Goal: Find specific page/section: Find specific page/section

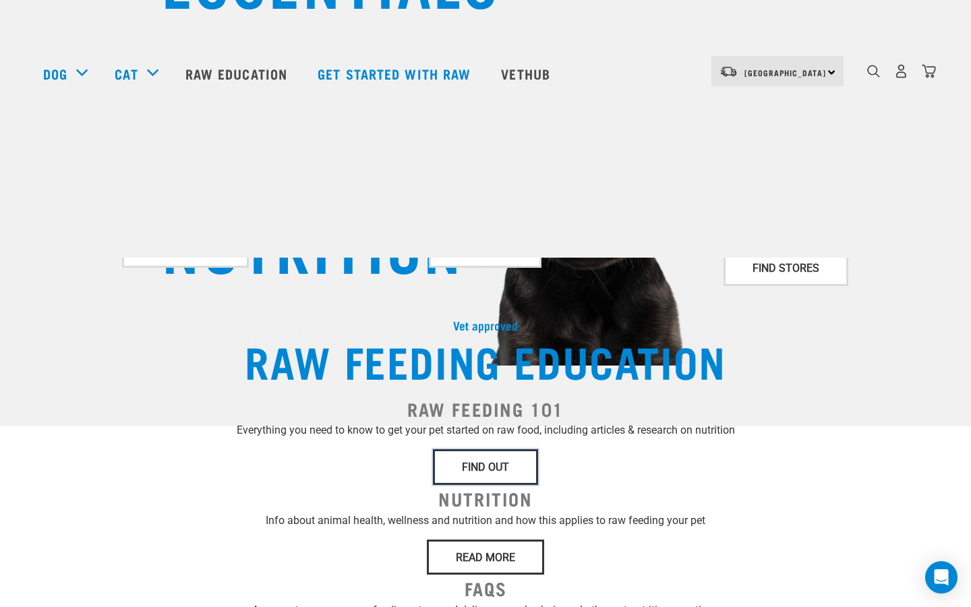
scroll to position [23, 0]
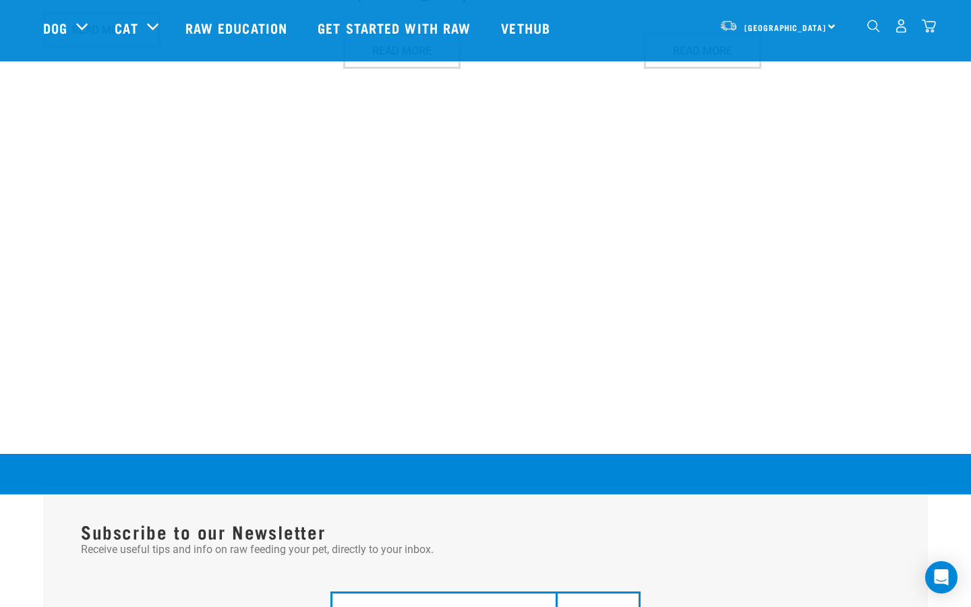
scroll to position [1326, 0]
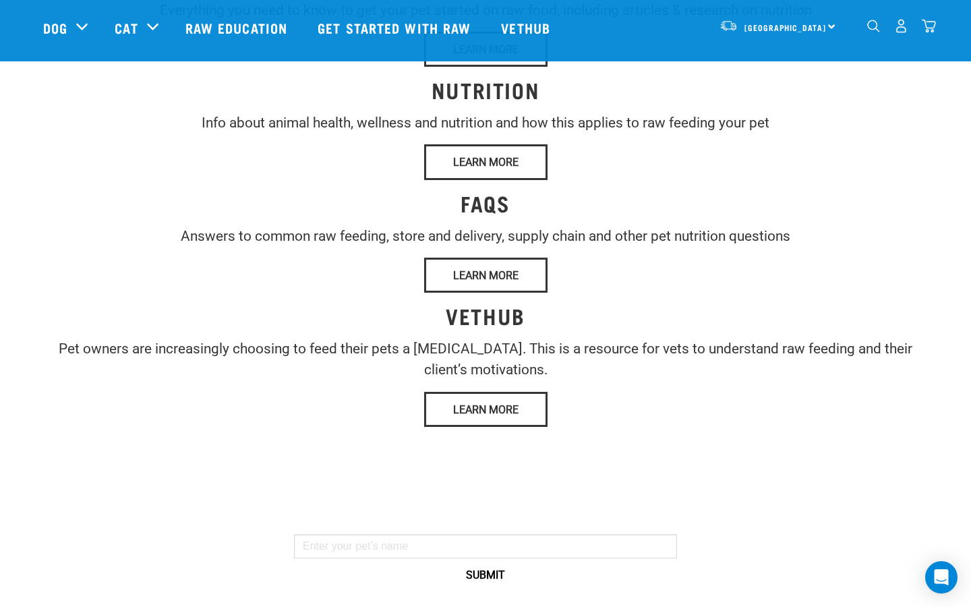
scroll to position [415, 0]
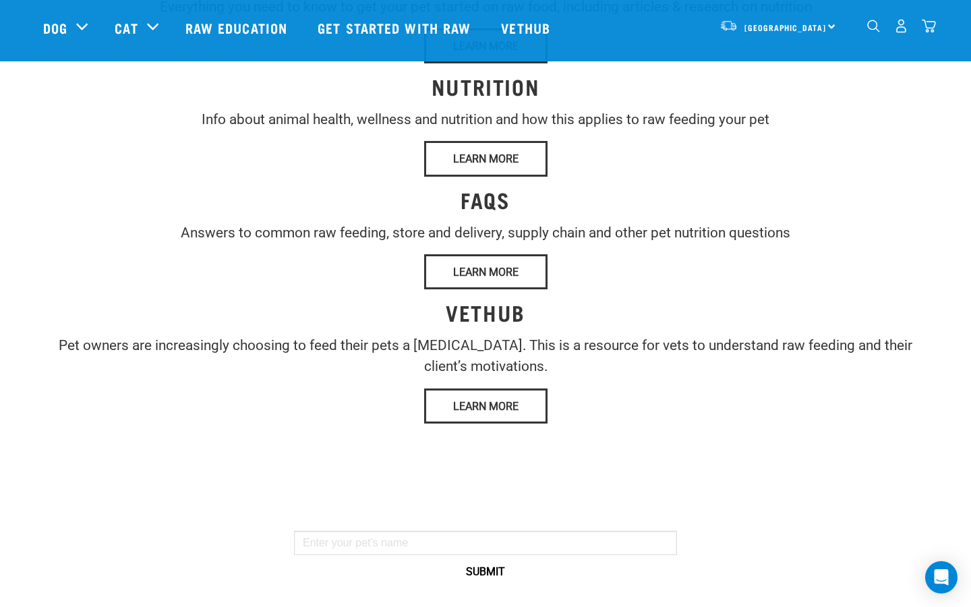
drag, startPoint x: 152, startPoint y: 204, endPoint x: 235, endPoint y: 358, distance: 175.3
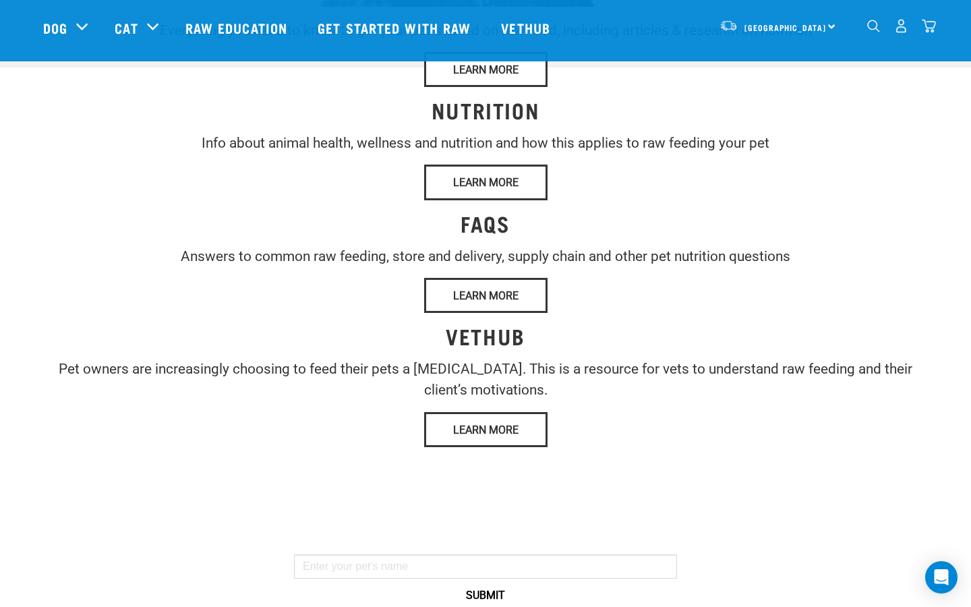
scroll to position [380, 0]
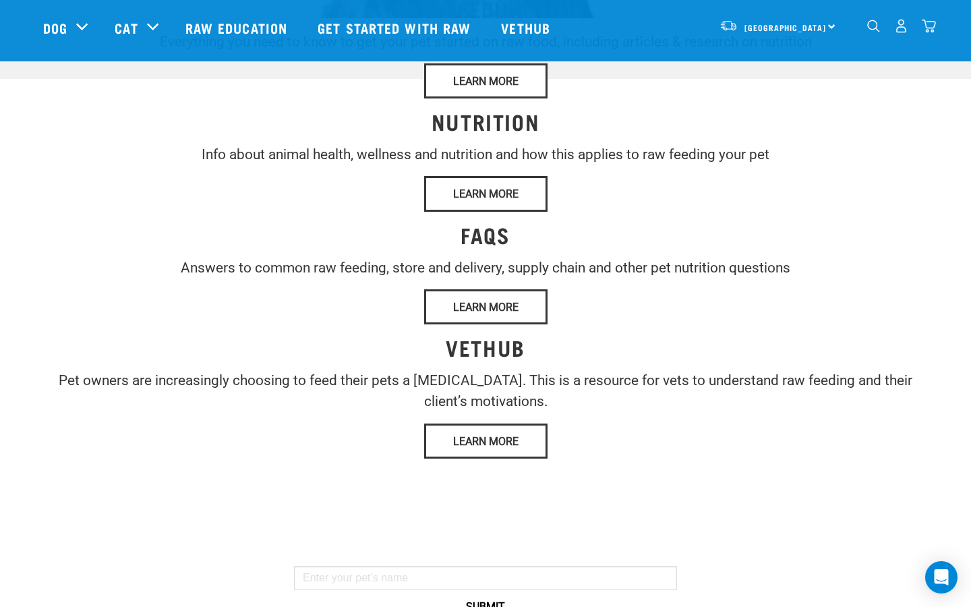
copy div "STORES & ADVICE"
click at [744, 22] on link "[GEOGRAPHIC_DATA]" at bounding box center [785, 28] width 82 height 22
